Goal: Information Seeking & Learning: Learn about a topic

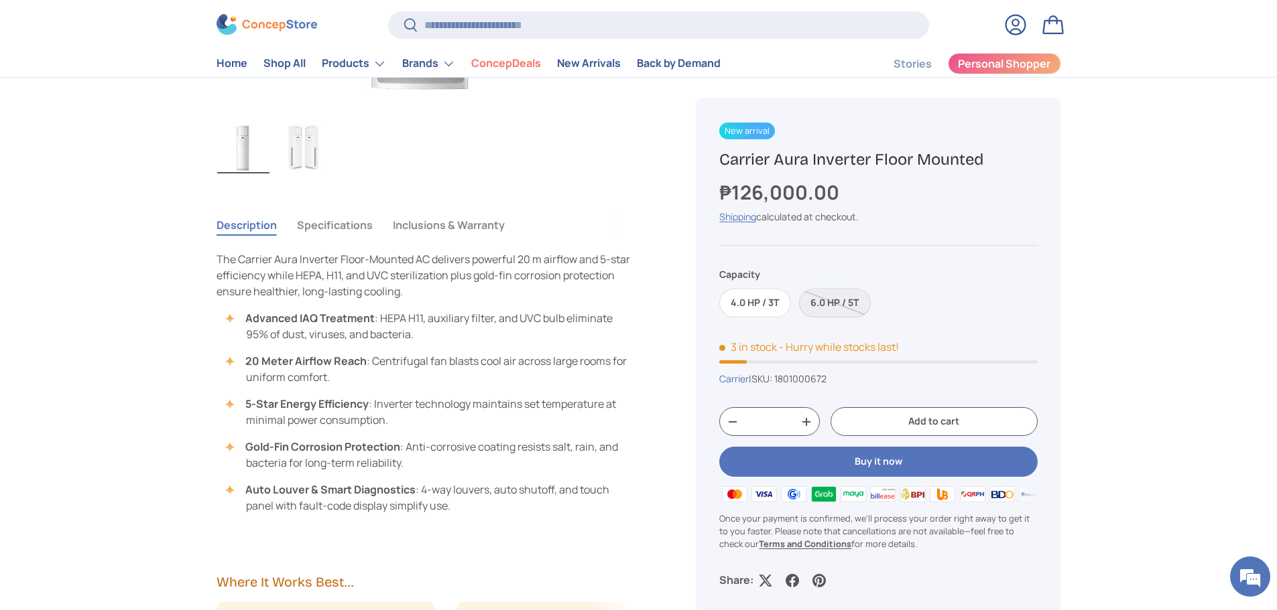
scroll to position [469, 0]
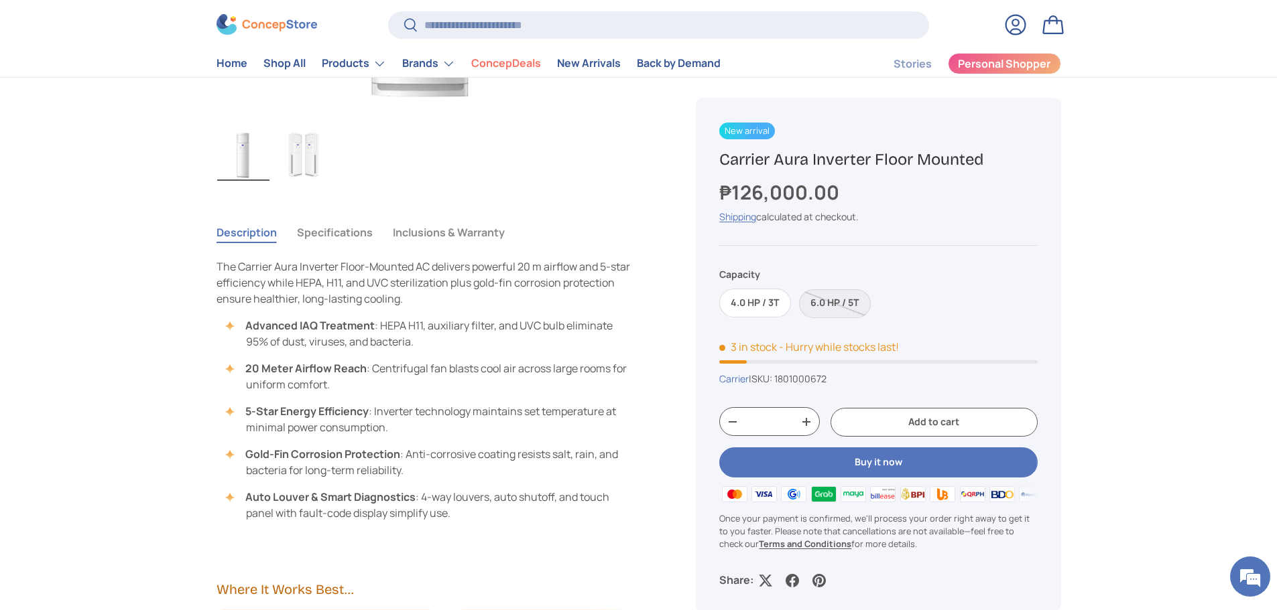
click at [343, 236] on button "Specifications" at bounding box center [335, 232] width 76 height 31
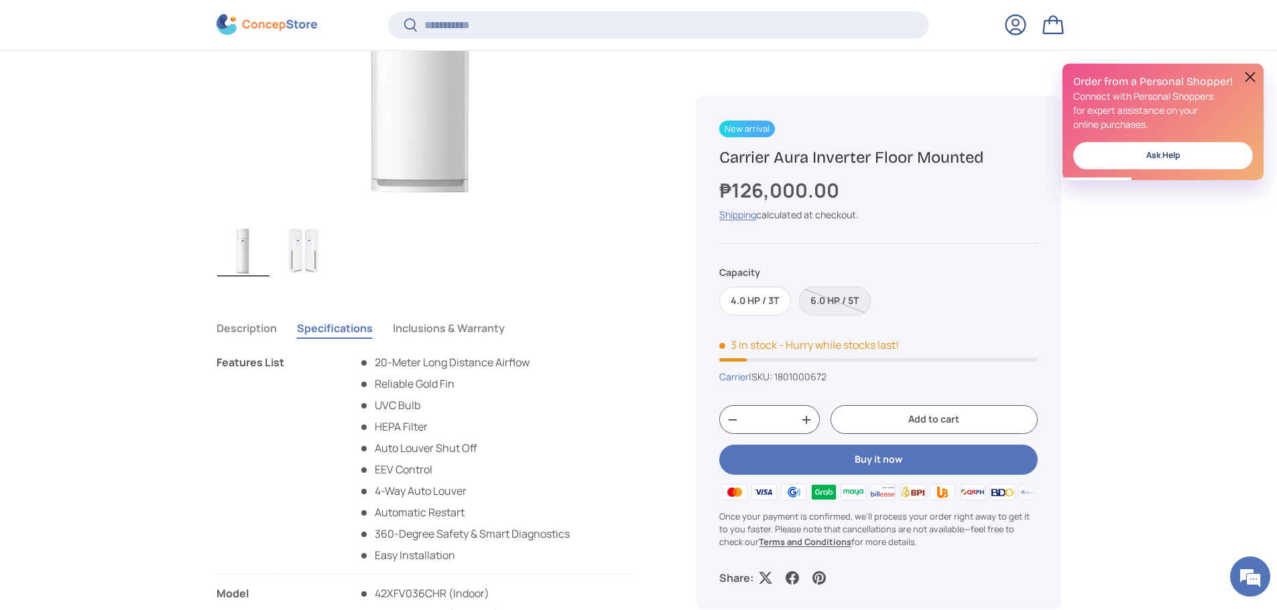
scroll to position [399, 0]
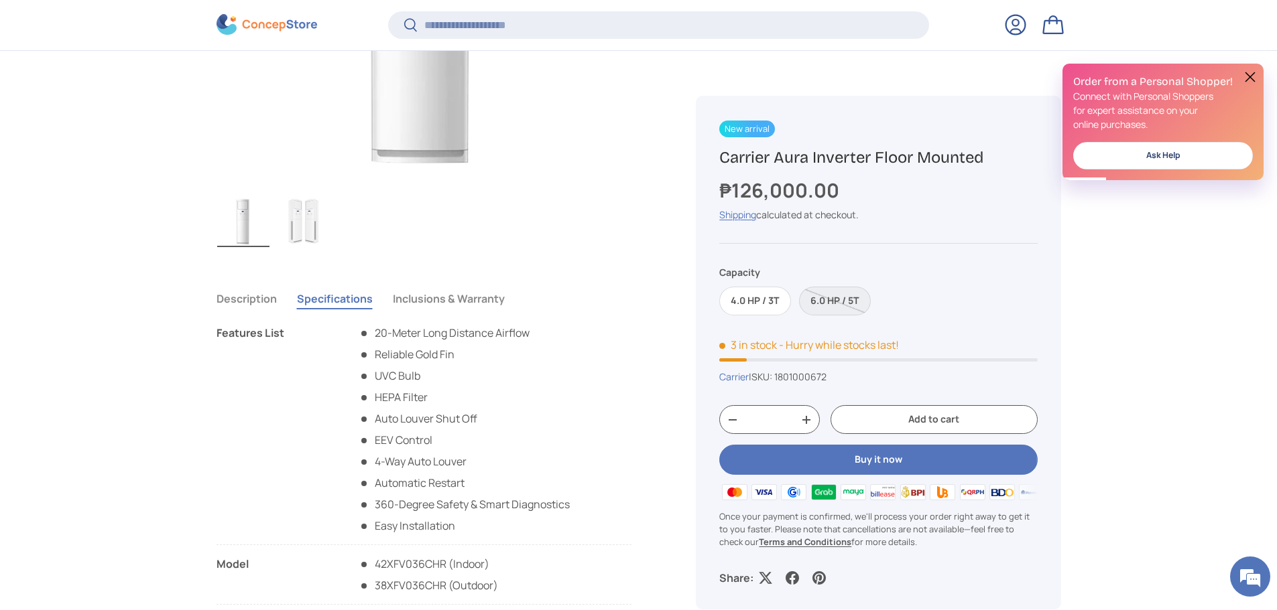
click at [429, 303] on button "Inclusions & Warranty" at bounding box center [449, 298] width 112 height 31
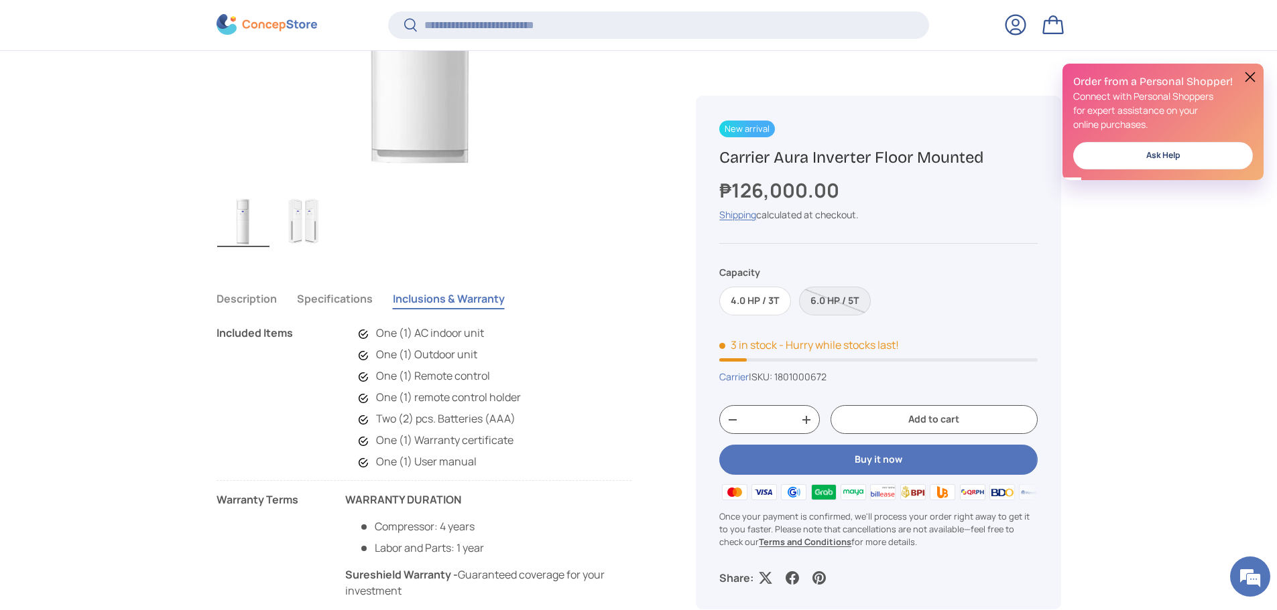
click at [352, 298] on button "Specifications" at bounding box center [335, 298] width 76 height 31
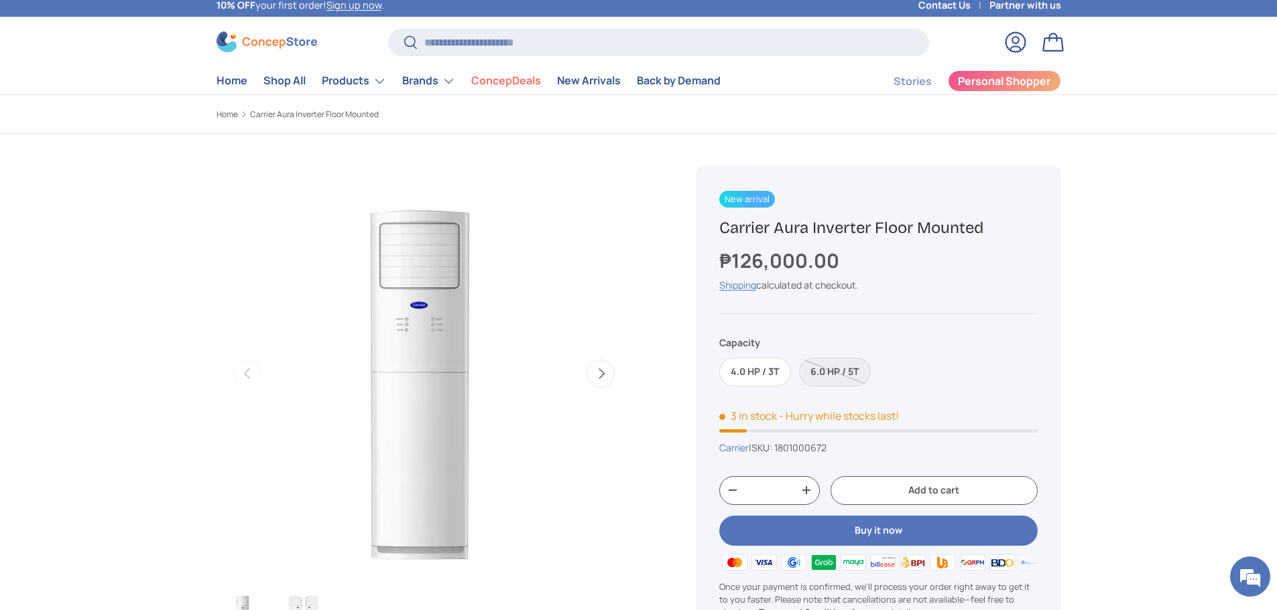
scroll to position [0, 0]
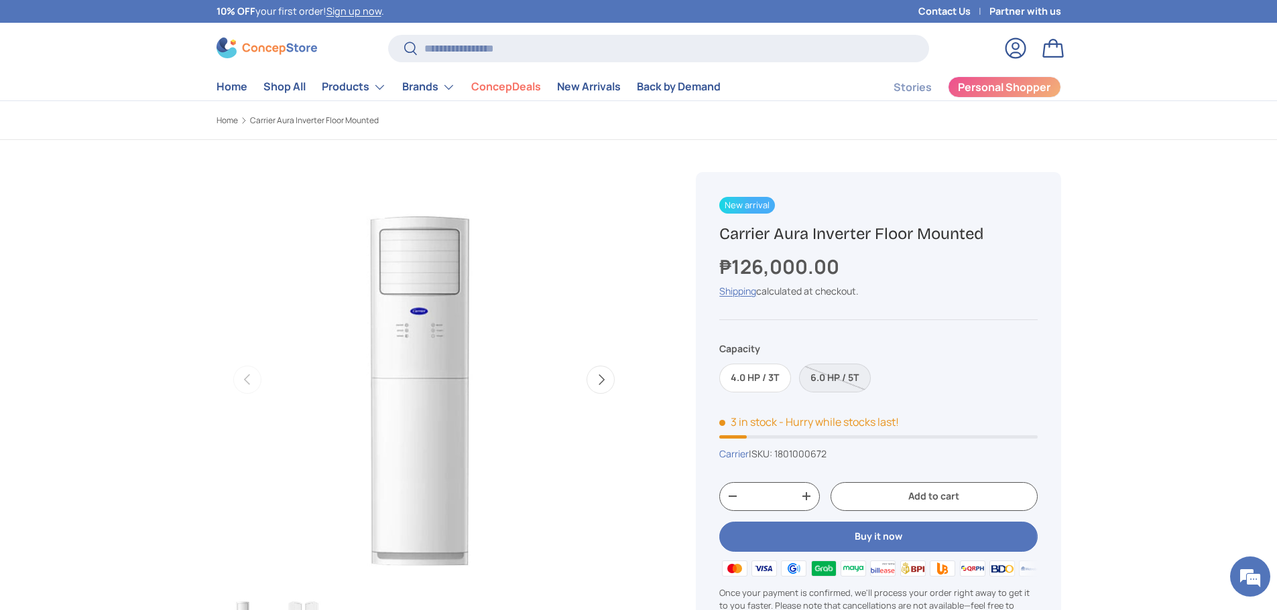
click at [612, 195] on img "Gallery Viewer" at bounding box center [423, 379] width 415 height 415
click at [607, 382] on button "Next" at bounding box center [600, 380] width 28 height 28
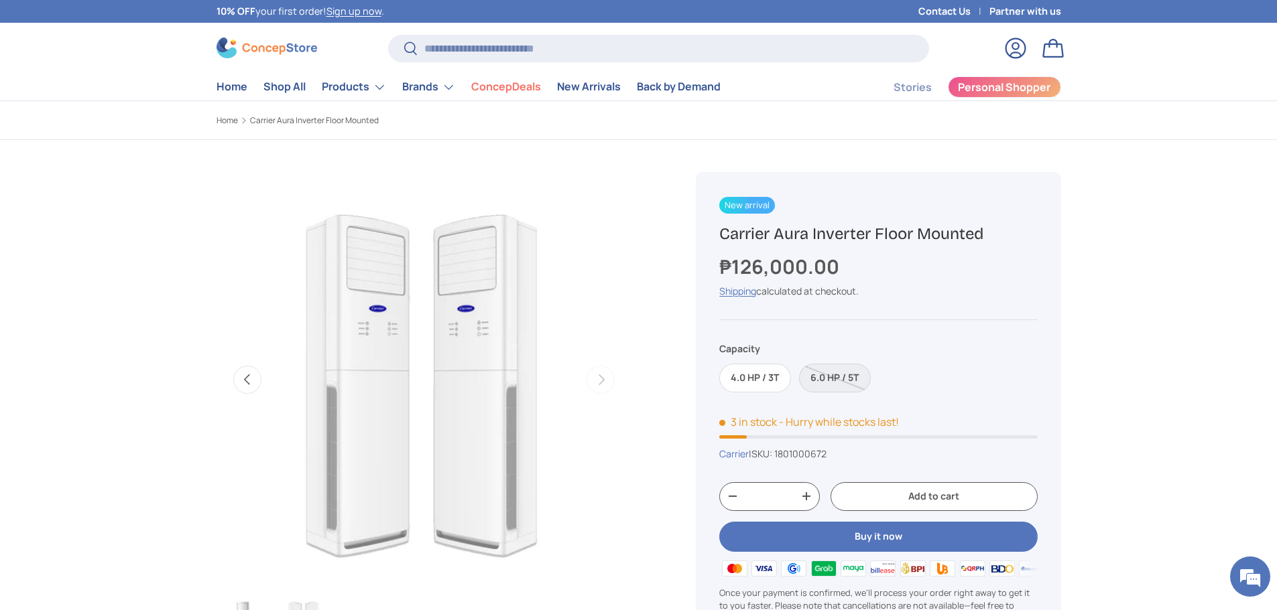
scroll to position [0, 422]
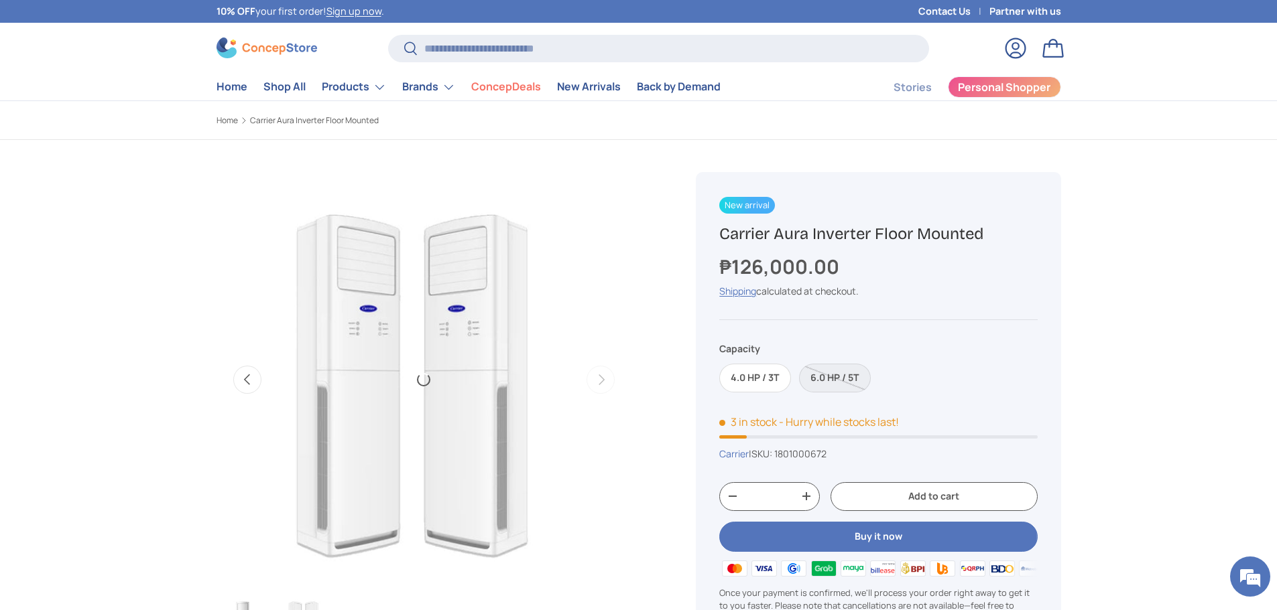
click at [253, 378] on button "Previous" at bounding box center [247, 380] width 28 height 28
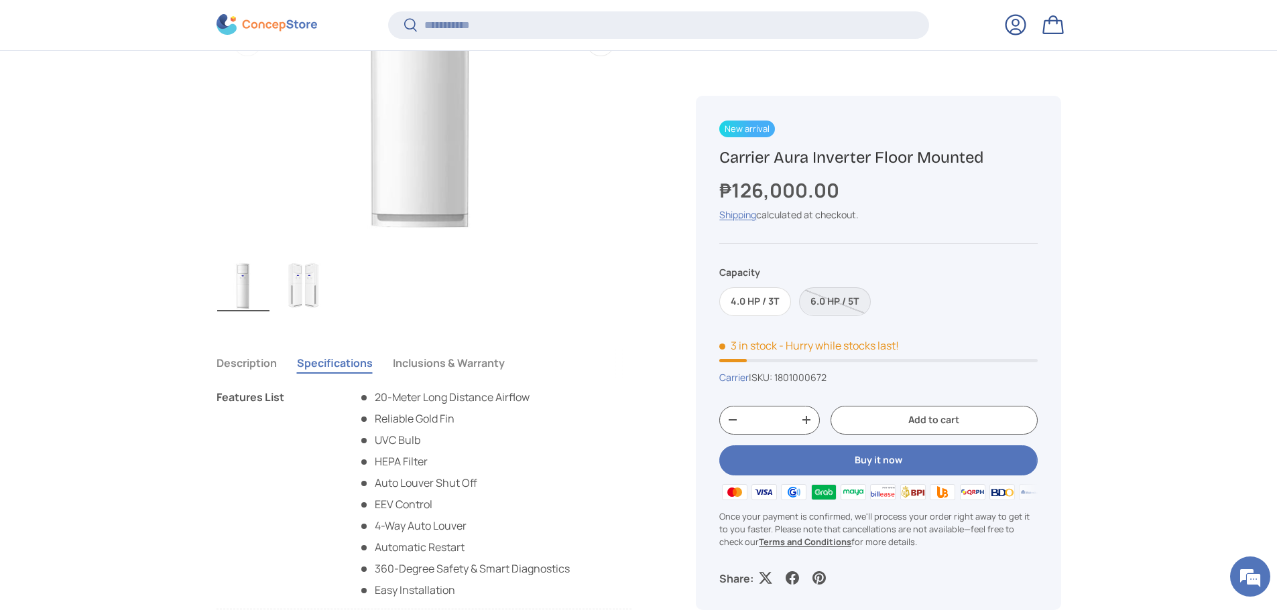
scroll to position [332, 0]
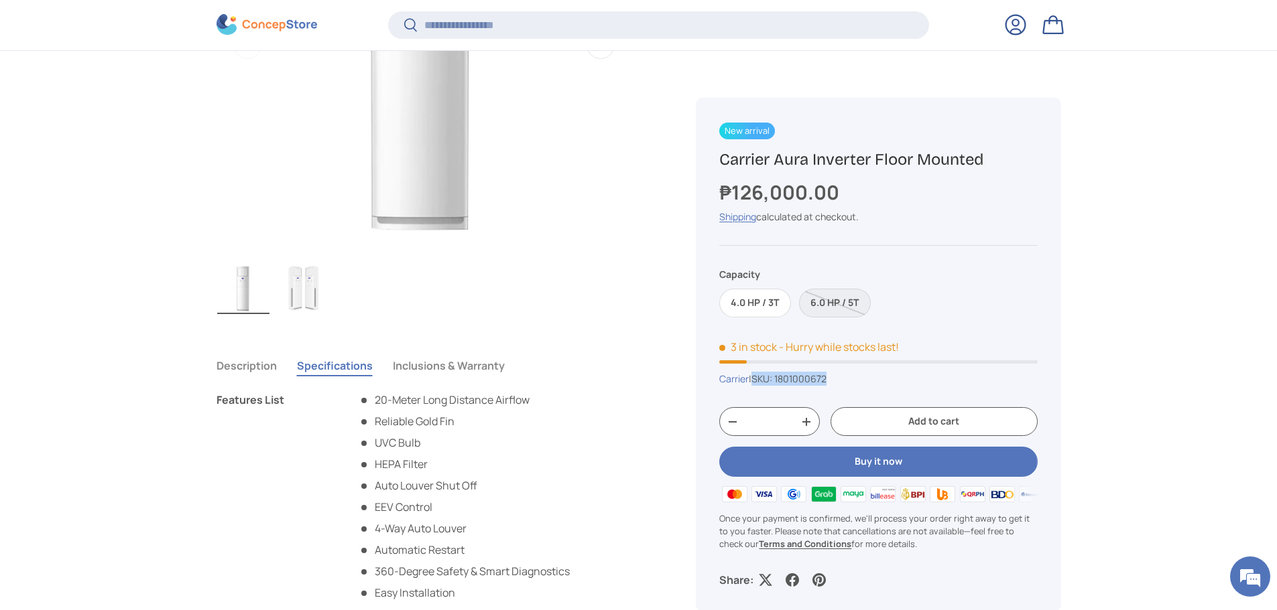
drag, startPoint x: 759, startPoint y: 378, endPoint x: 839, endPoint y: 380, distance: 80.4
click at [839, 380] on div "Carrier | SKU: 1801000672" at bounding box center [878, 380] width 318 height 14
copy span "SKU: 1801000672"
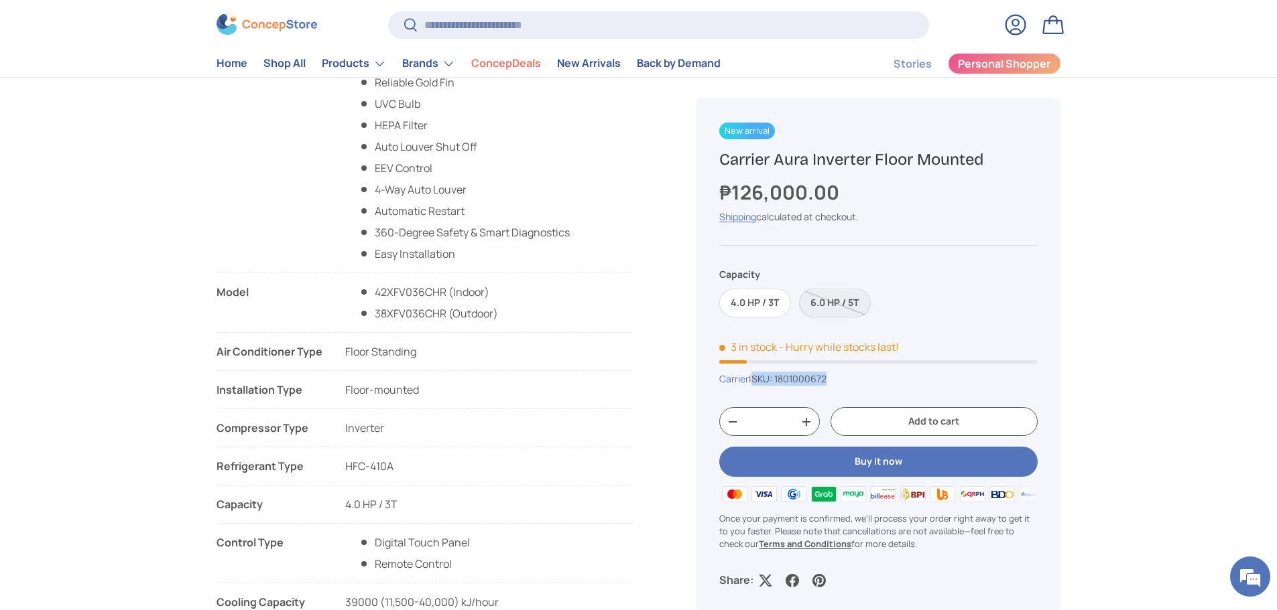
scroll to position [670, 0]
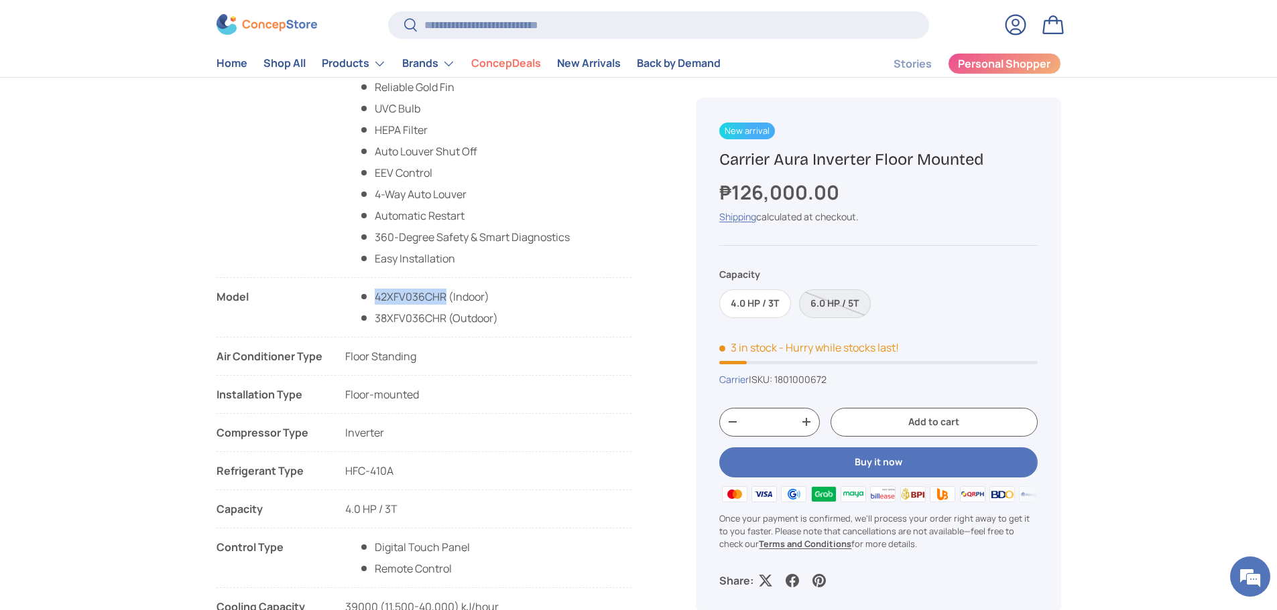
drag, startPoint x: 377, startPoint y: 295, endPoint x: 446, endPoint y: 295, distance: 69.7
click at [446, 295] on span "42XFV036CHR (Indoor)" at bounding box center [428, 297] width 139 height 16
copy span "42XFV036CHR"
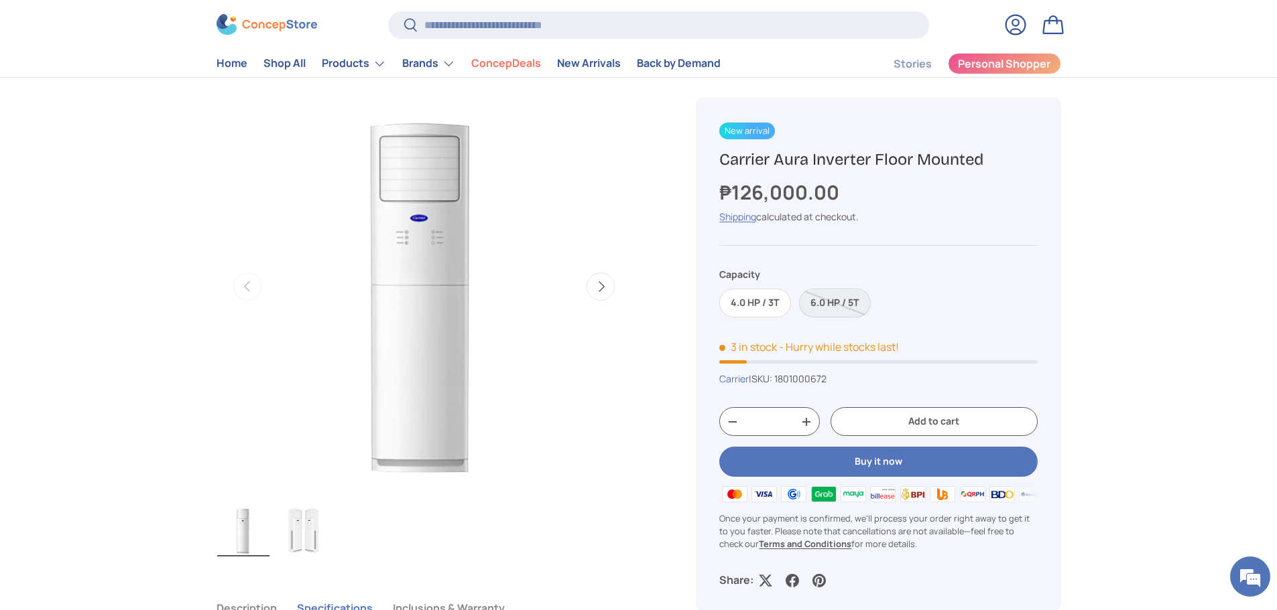
scroll to position [67, 0]
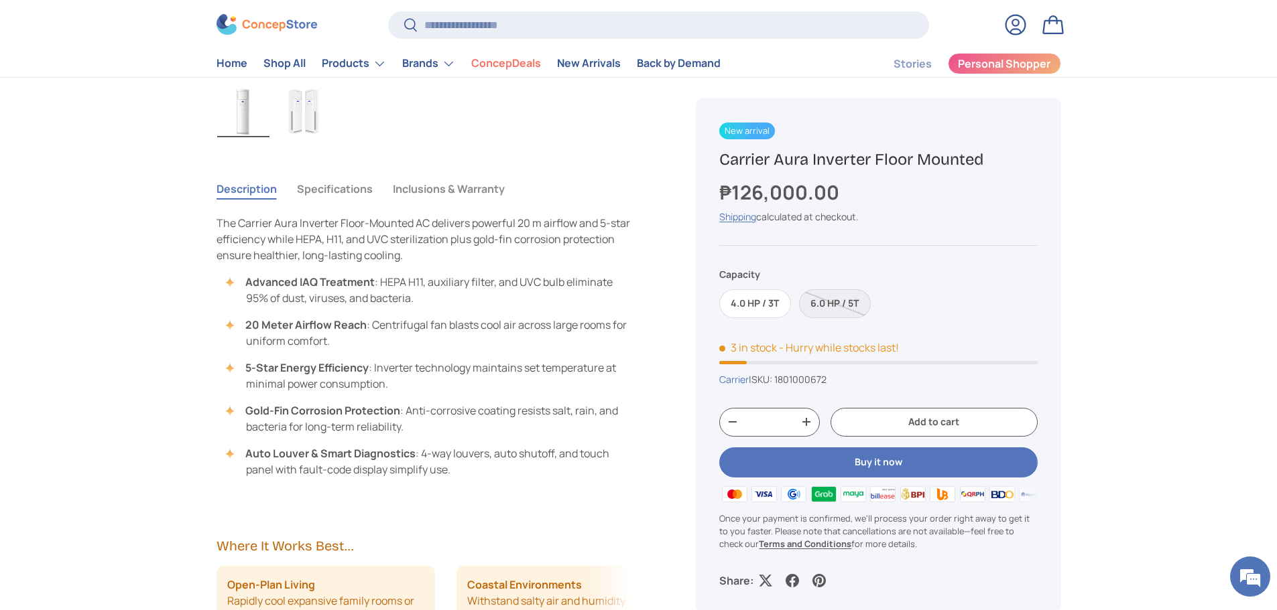
scroll to position [470, 0]
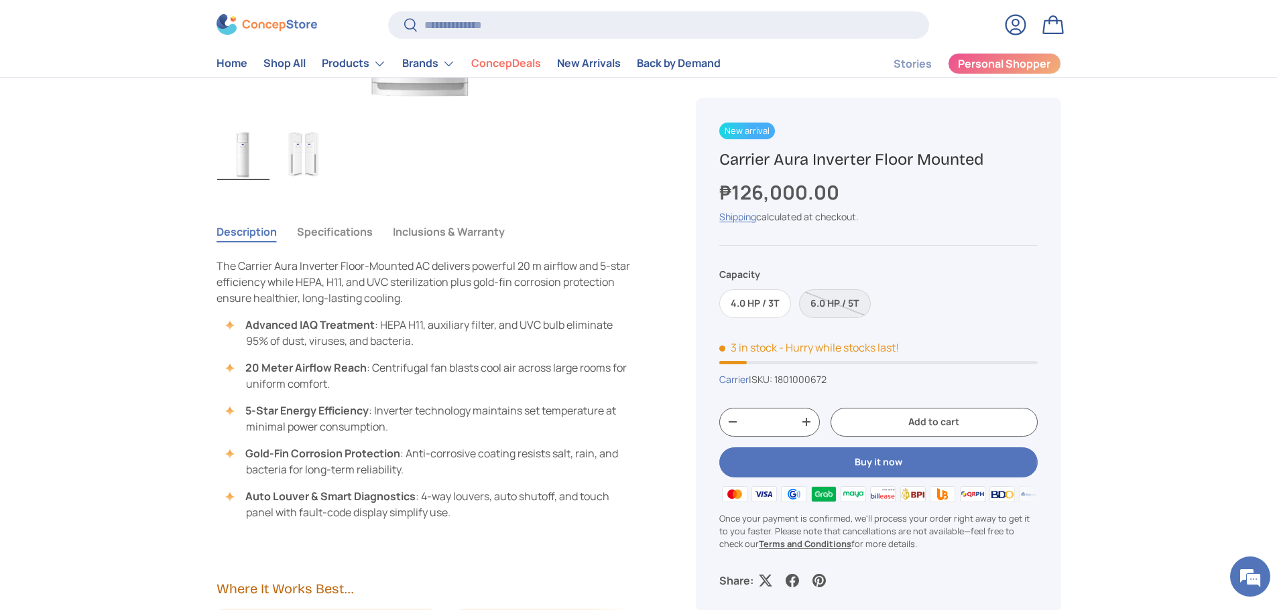
click at [335, 224] on button "Specifications" at bounding box center [335, 231] width 76 height 31
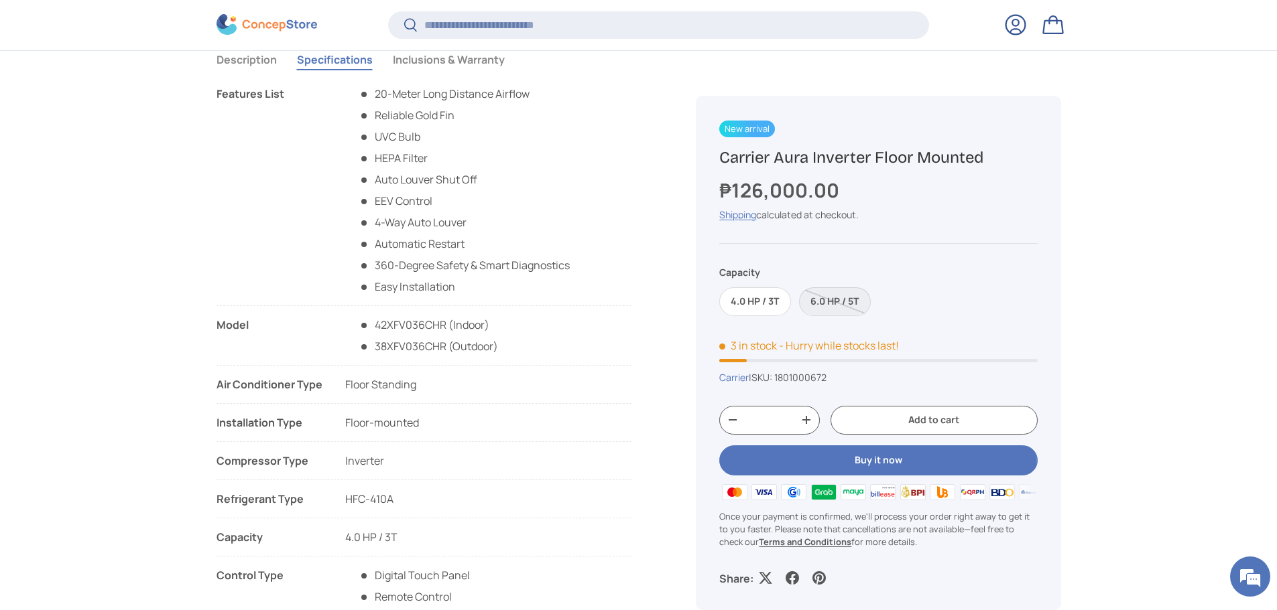
scroll to position [667, 0]
